Goal: Task Accomplishment & Management: Use online tool/utility

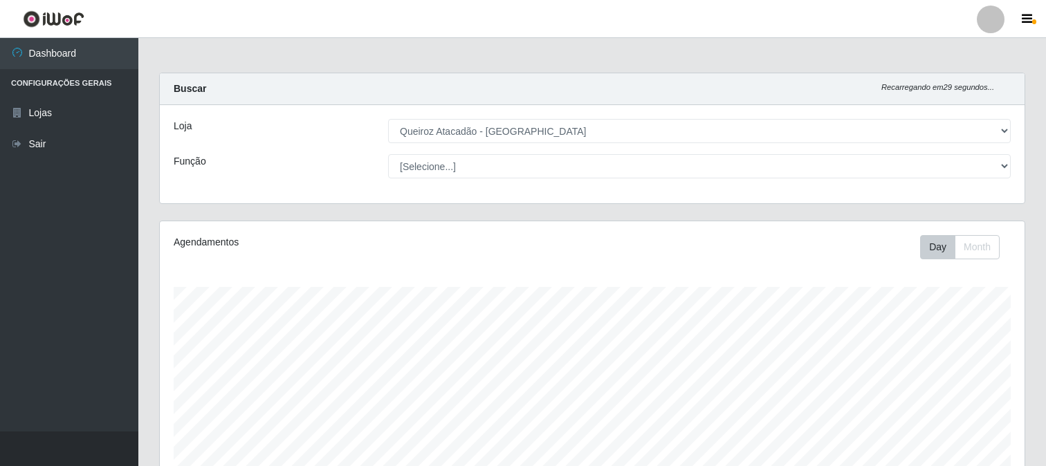
select select "464"
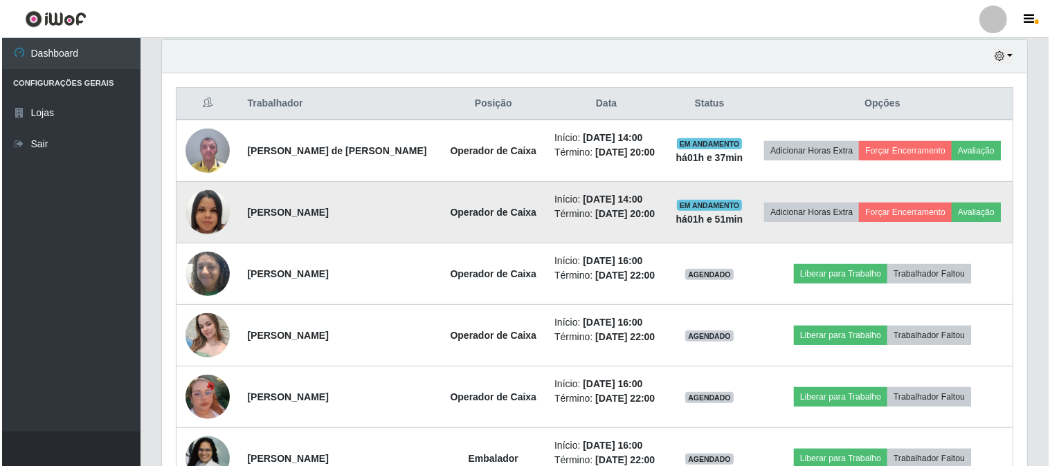
scroll to position [514, 0]
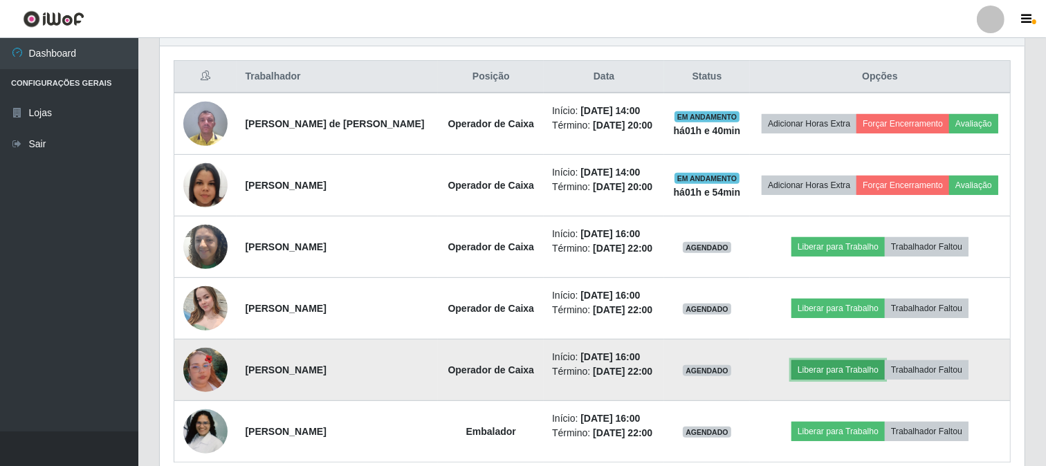
click at [844, 372] on button "Liberar para Trabalho" at bounding box center [838, 370] width 93 height 19
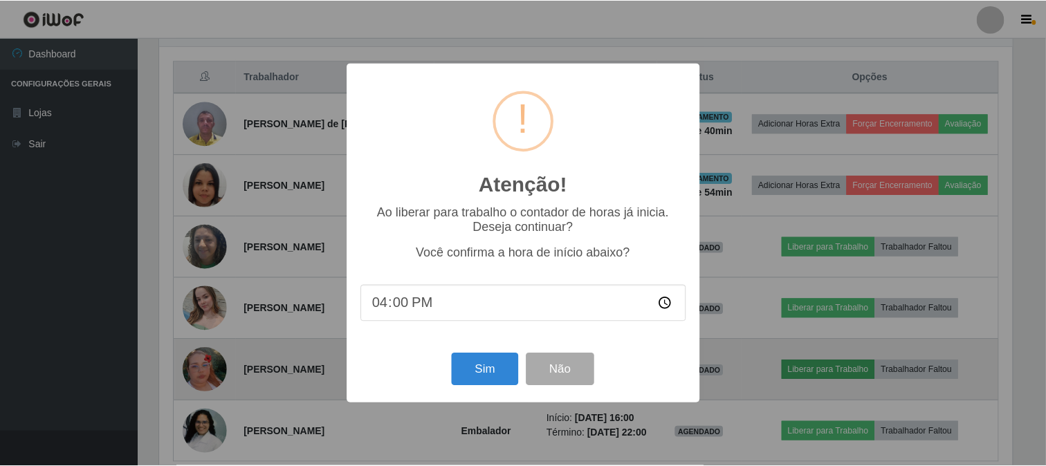
scroll to position [287, 856]
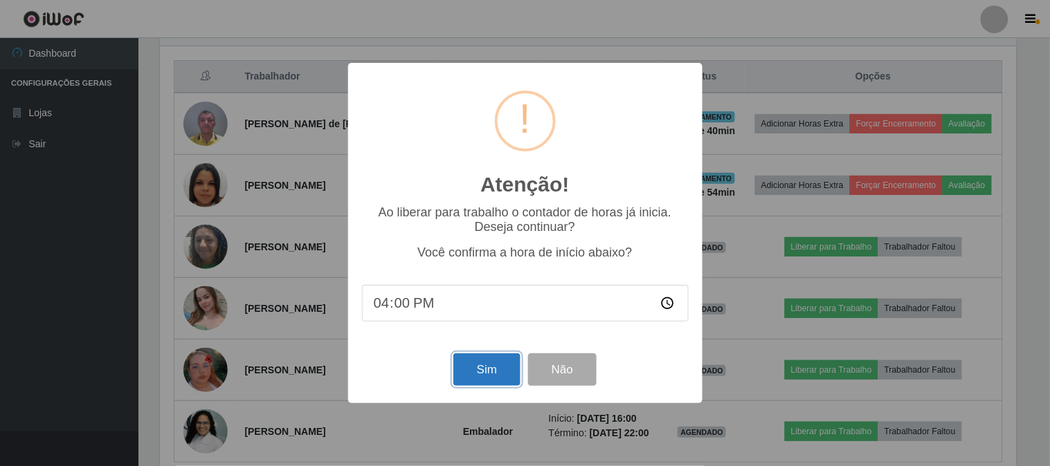
click at [468, 370] on button "Sim" at bounding box center [486, 370] width 67 height 33
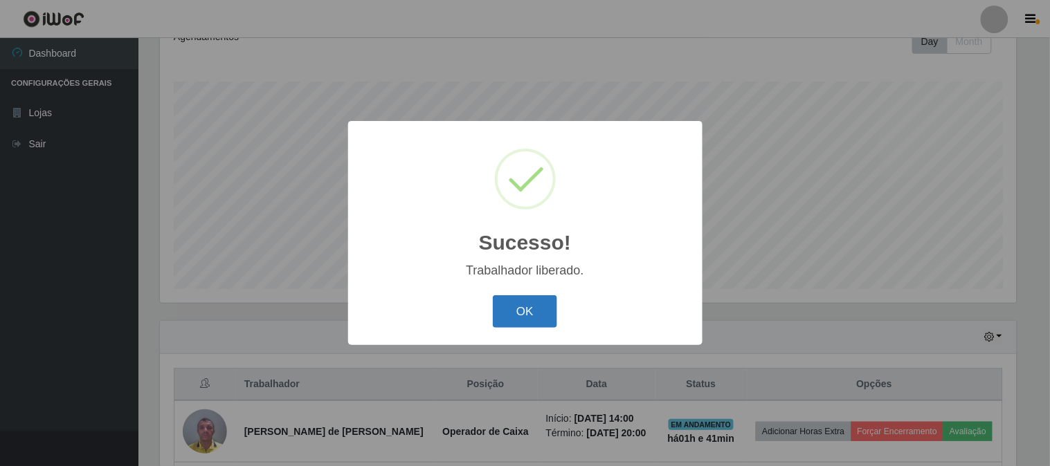
click at [522, 310] on button "OK" at bounding box center [525, 312] width 64 height 33
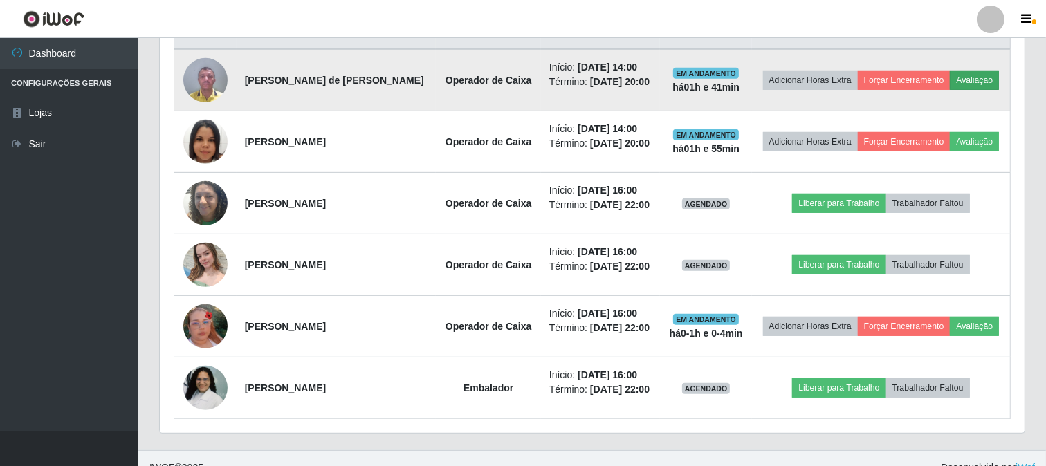
scroll to position [576, 0]
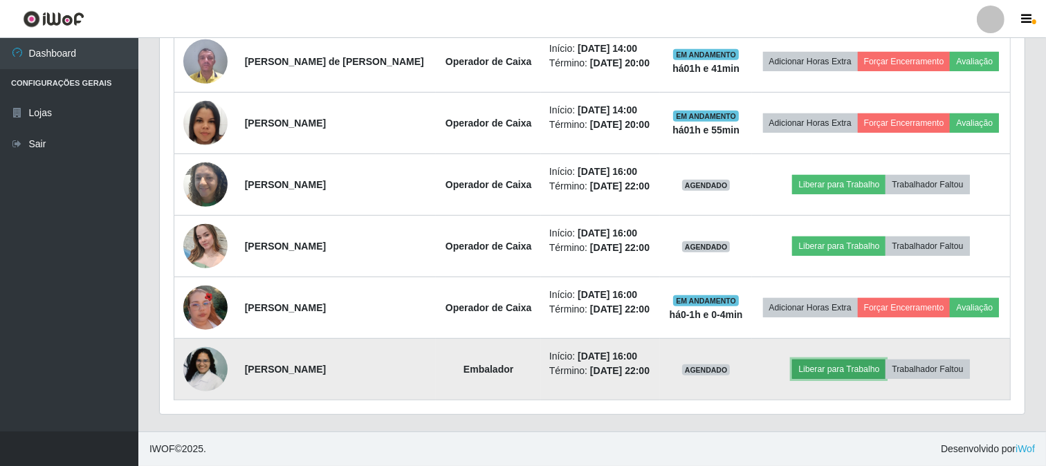
click at [824, 370] on button "Liberar para Trabalho" at bounding box center [838, 369] width 93 height 19
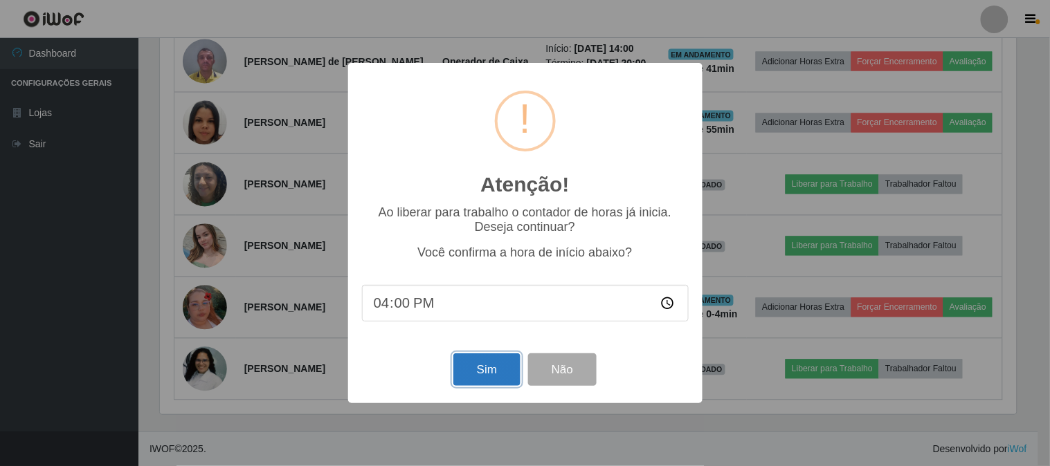
click at [494, 371] on button "Sim" at bounding box center [486, 370] width 67 height 33
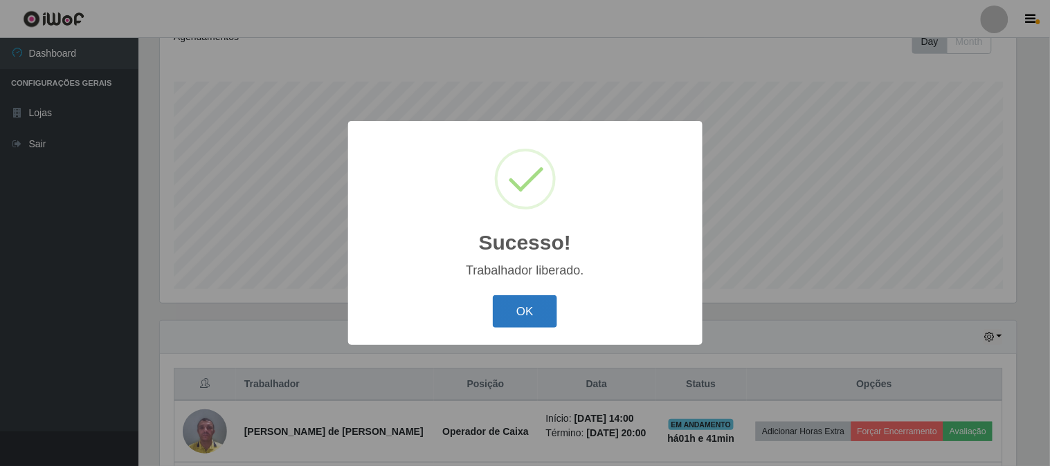
click at [514, 305] on button "OK" at bounding box center [525, 312] width 64 height 33
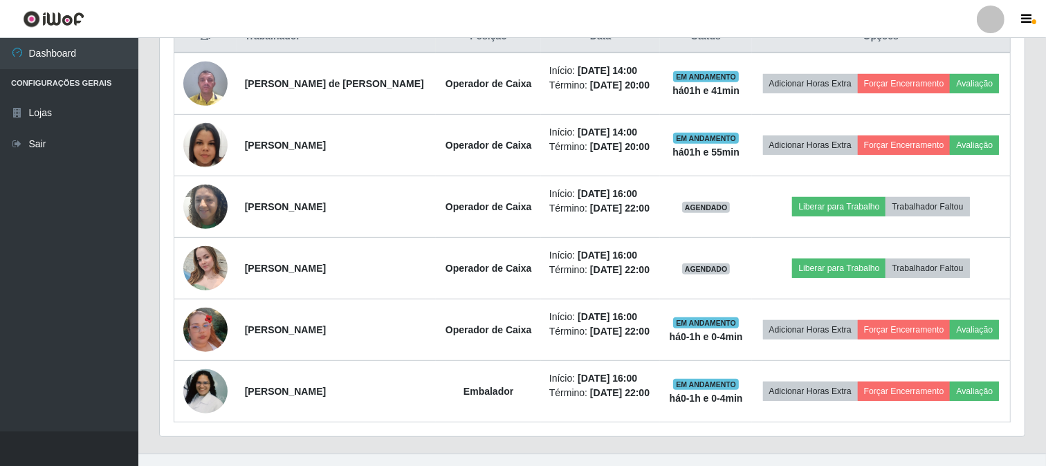
scroll to position [576, 0]
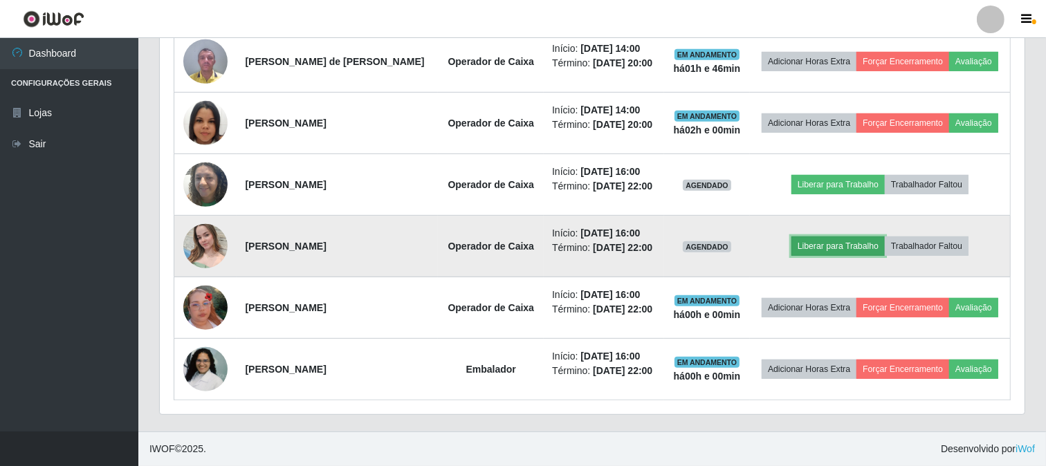
click at [851, 248] on button "Liberar para Trabalho" at bounding box center [838, 246] width 93 height 19
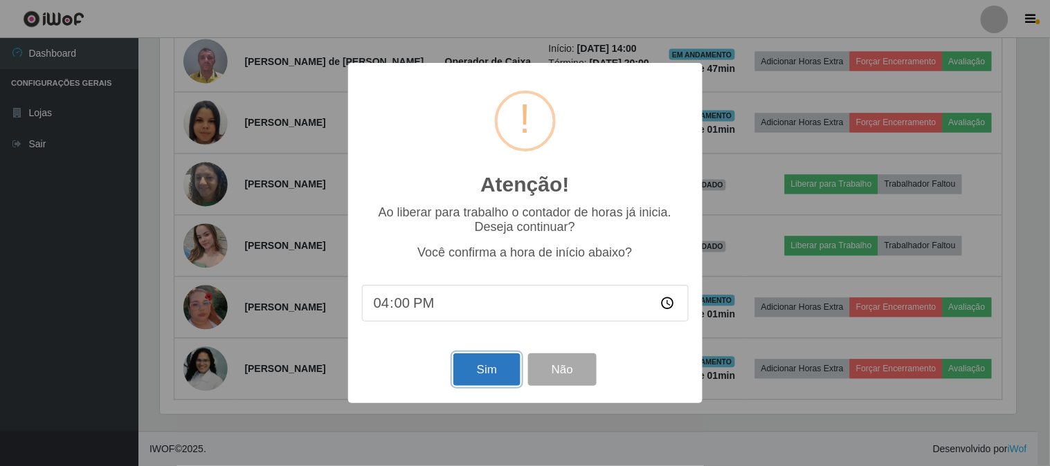
click at [471, 362] on button "Sim" at bounding box center [486, 370] width 67 height 33
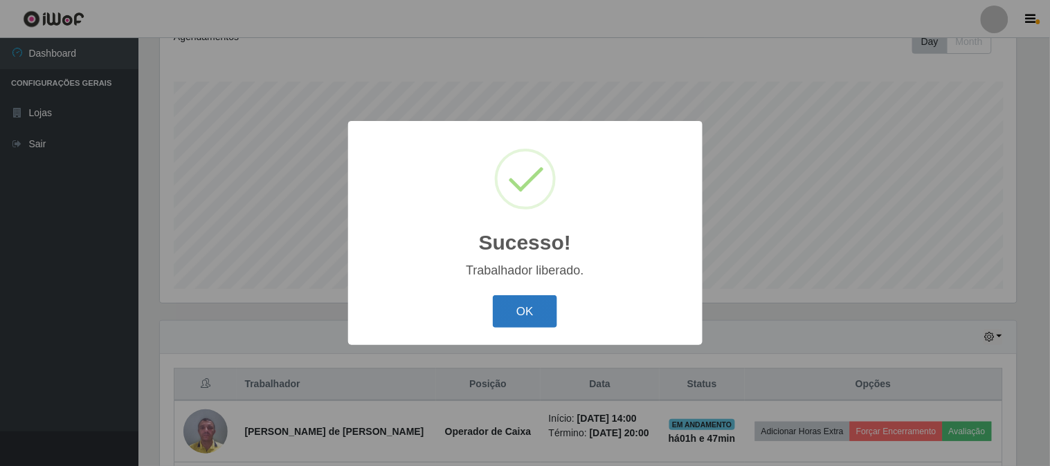
click at [521, 320] on button "OK" at bounding box center [525, 312] width 64 height 33
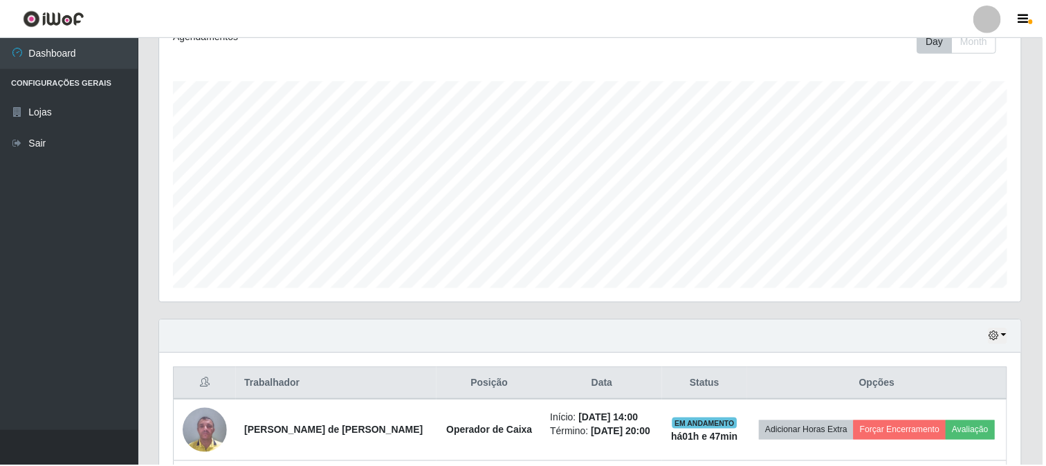
scroll to position [287, 865]
